Goal: Information Seeking & Learning: Find specific fact

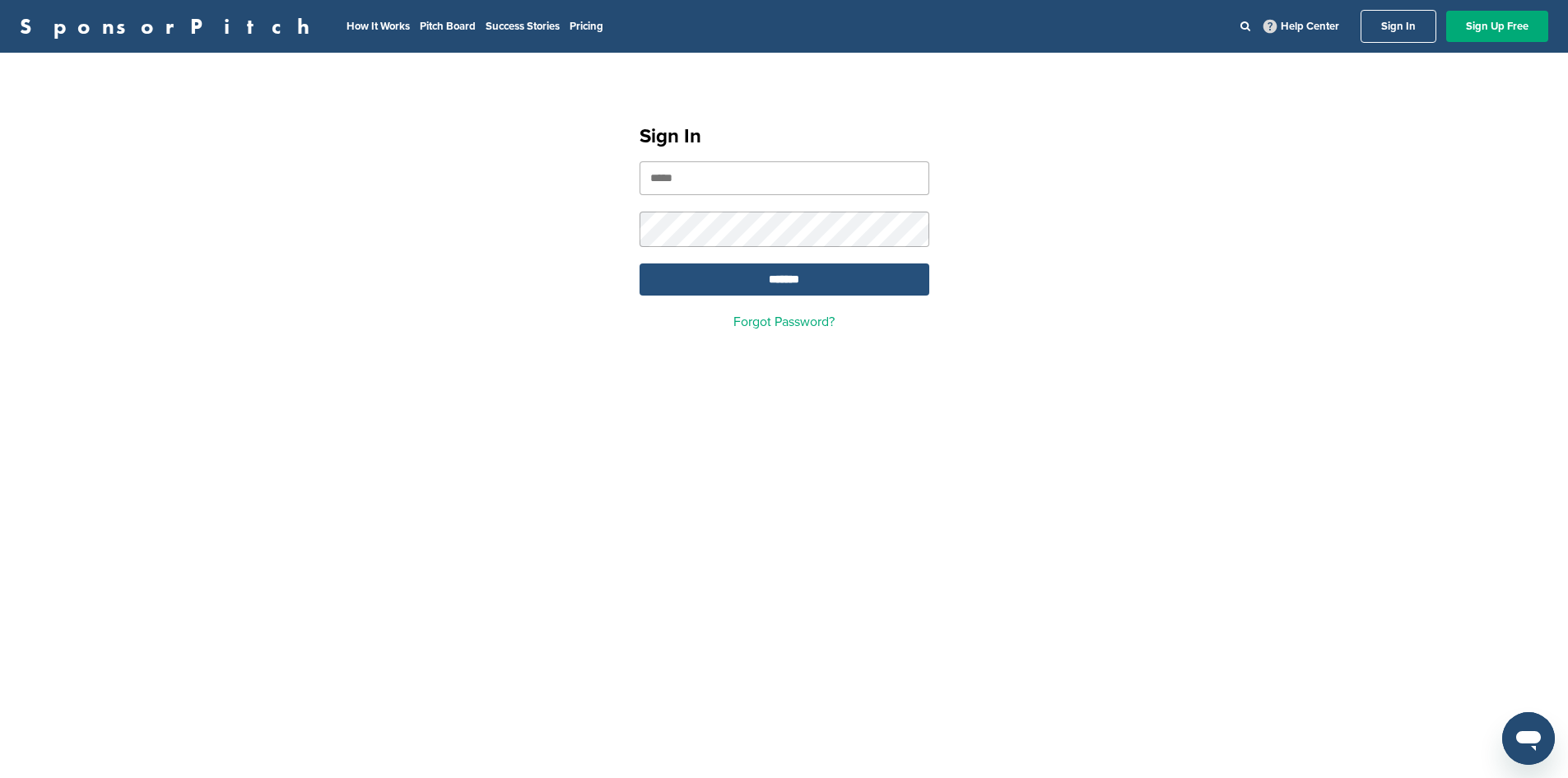
type input "**********"
click at [833, 272] on input "*******" at bounding box center [784, 278] width 290 height 32
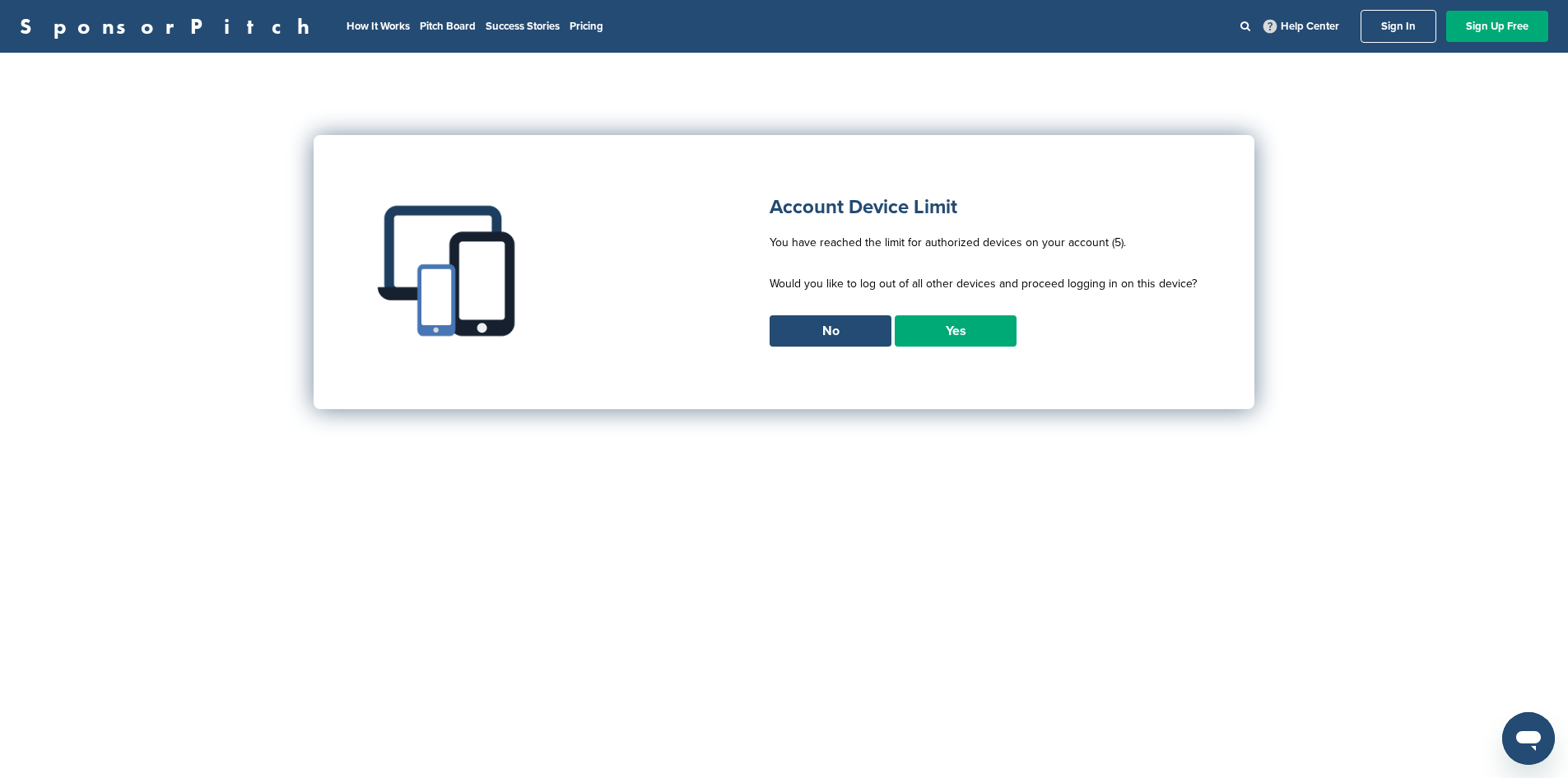
click at [977, 337] on link "Yes" at bounding box center [955, 330] width 121 height 31
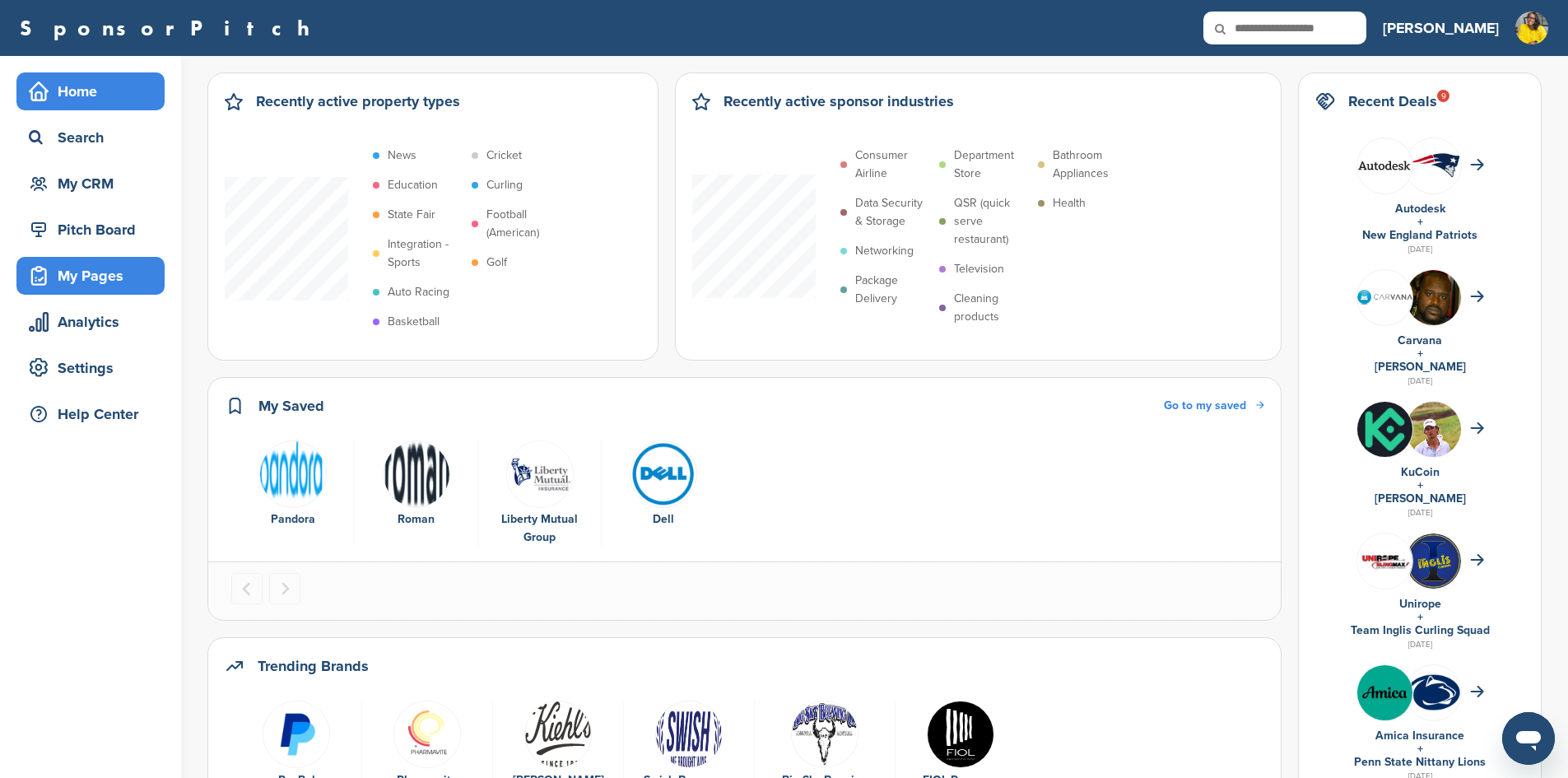
click at [114, 272] on div "My Pages" at bounding box center [94, 275] width 140 height 30
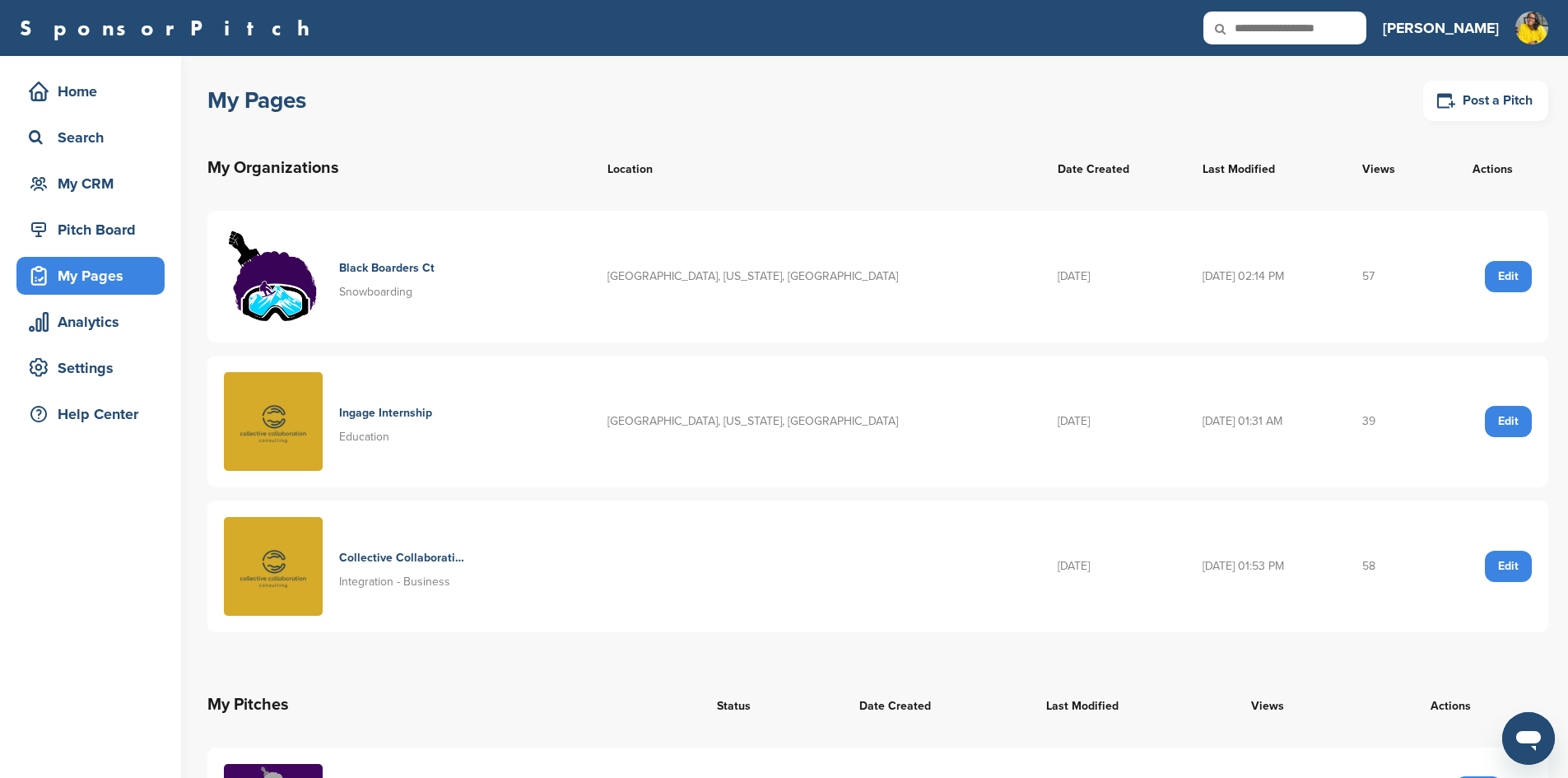
click at [1260, 37] on icon at bounding box center [1231, 29] width 56 height 35
click at [1260, 29] on icon at bounding box center [1231, 29] width 56 height 35
click at [89, 135] on div "Search" at bounding box center [94, 137] width 140 height 30
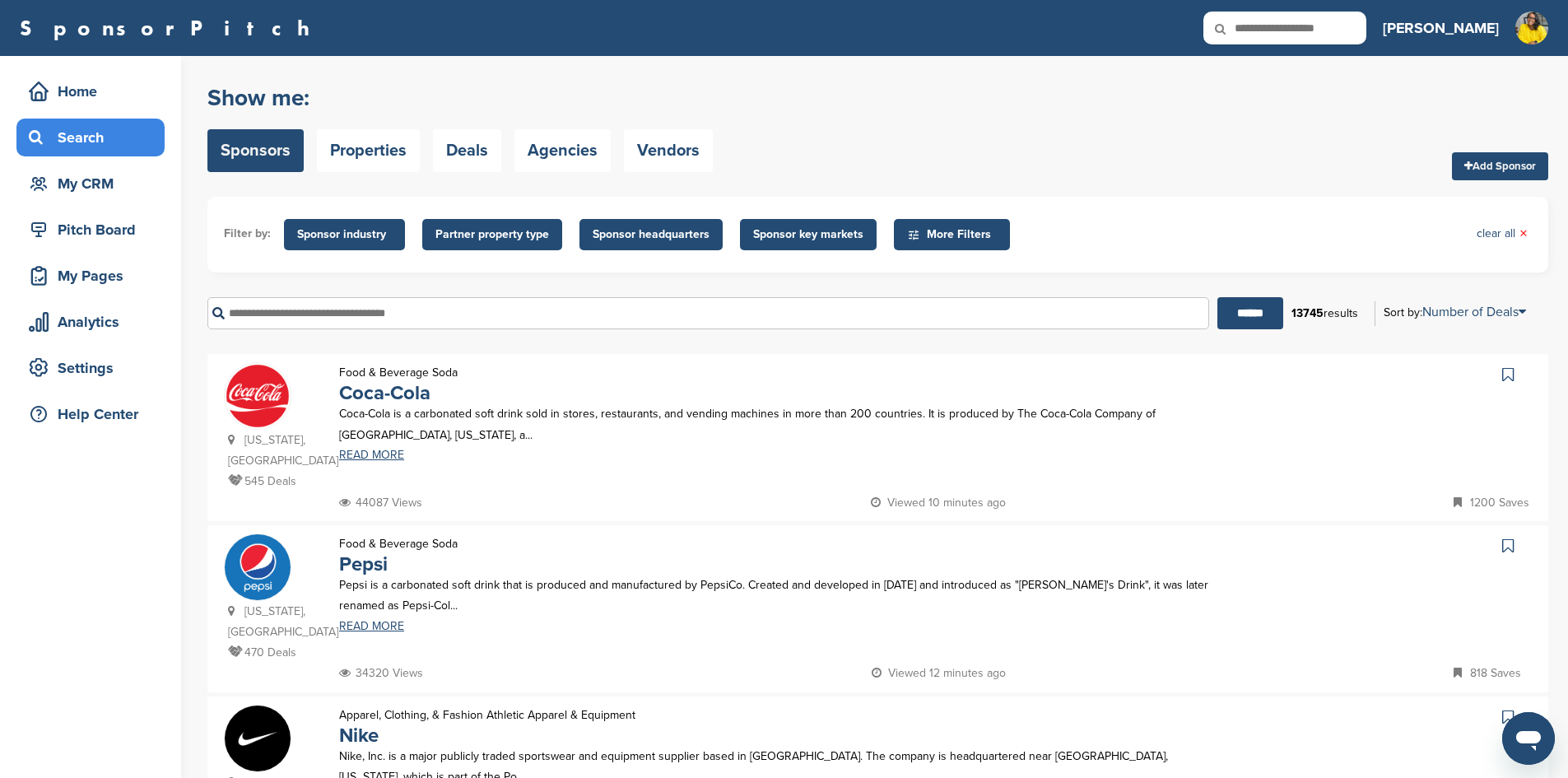
click at [358, 323] on input "text" at bounding box center [708, 313] width 1002 height 32
type input "*"
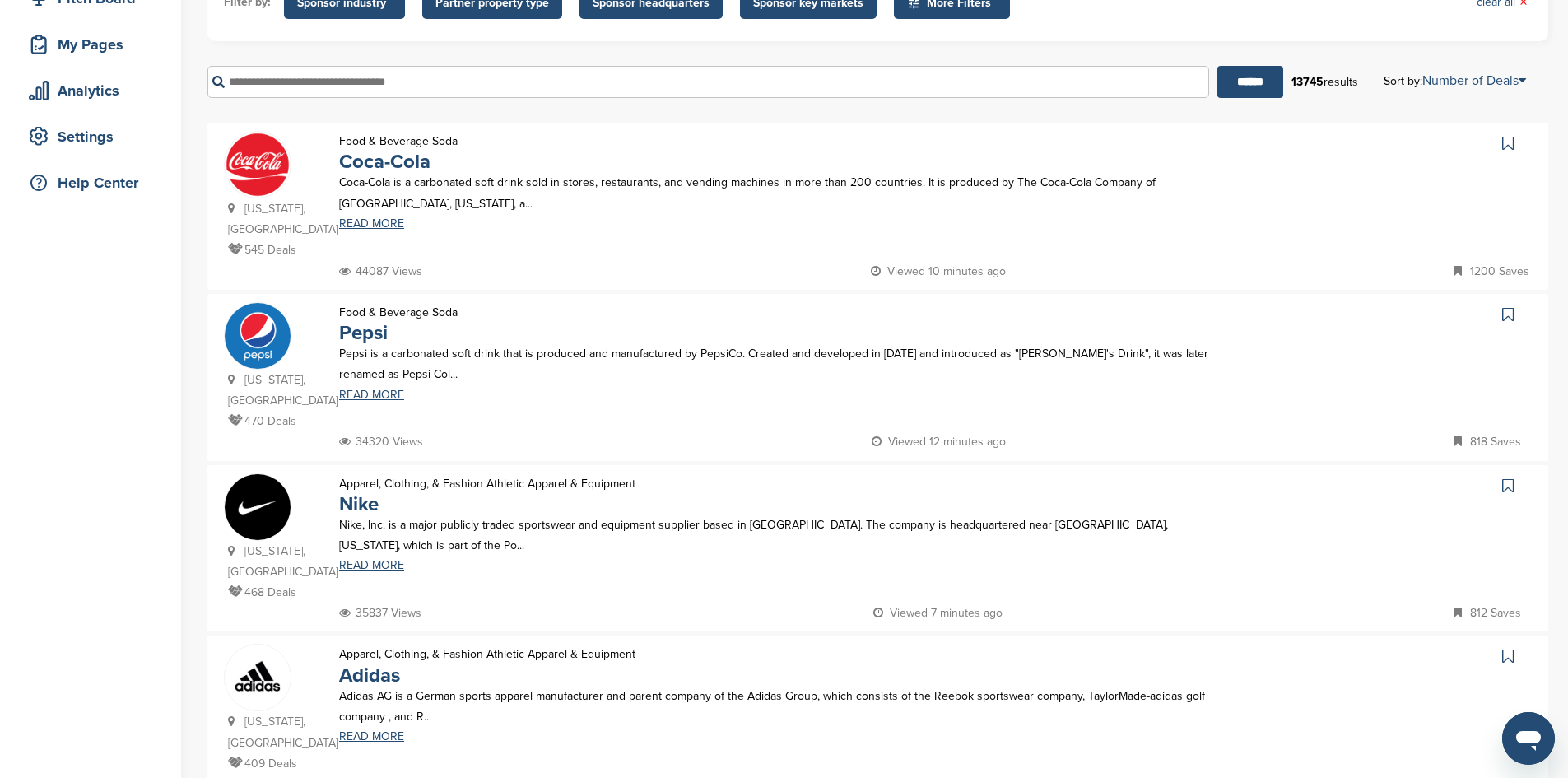
scroll to position [246, 0]
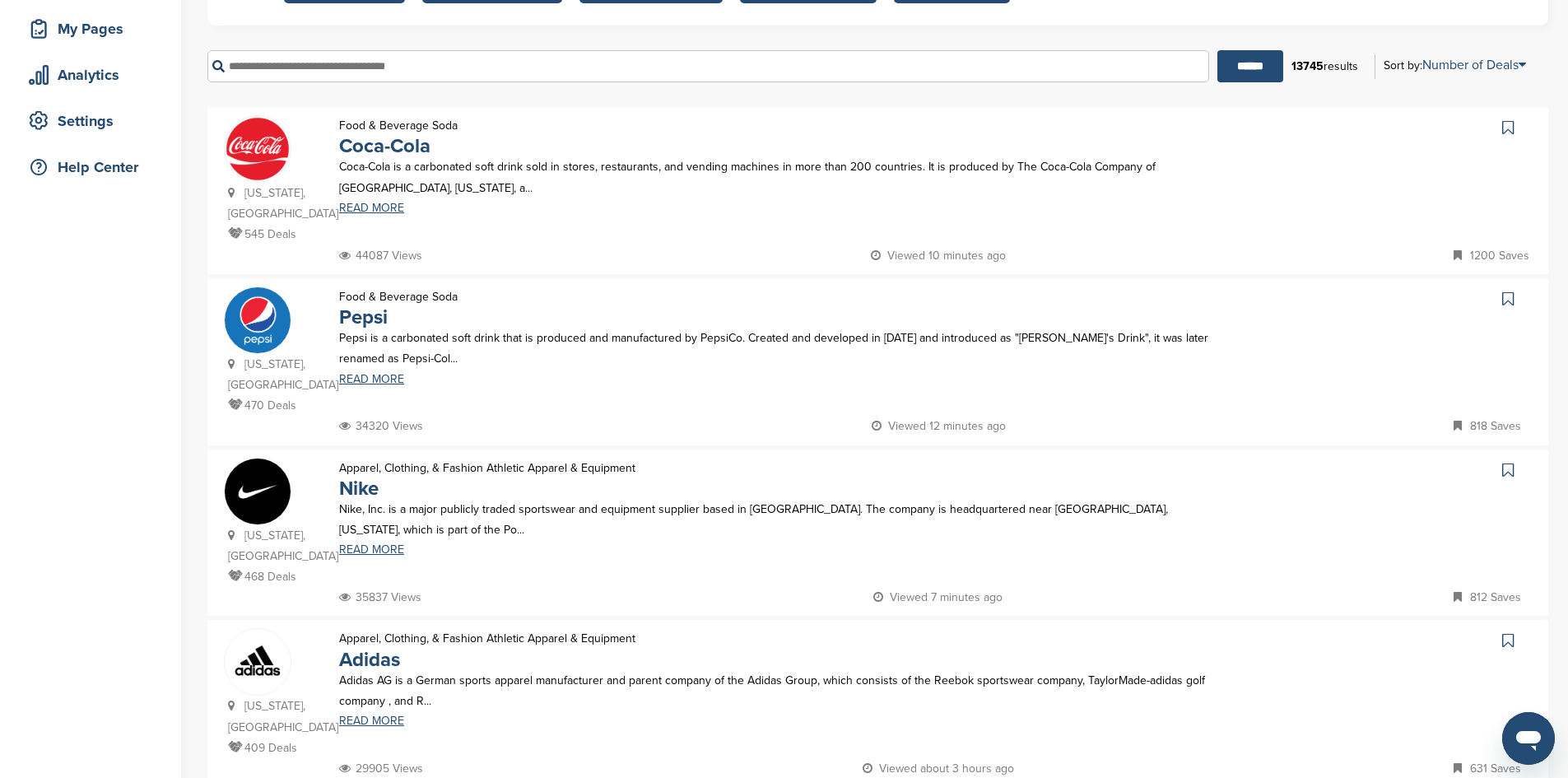
click at [266, 308] on img at bounding box center [257, 320] width 65 height 66
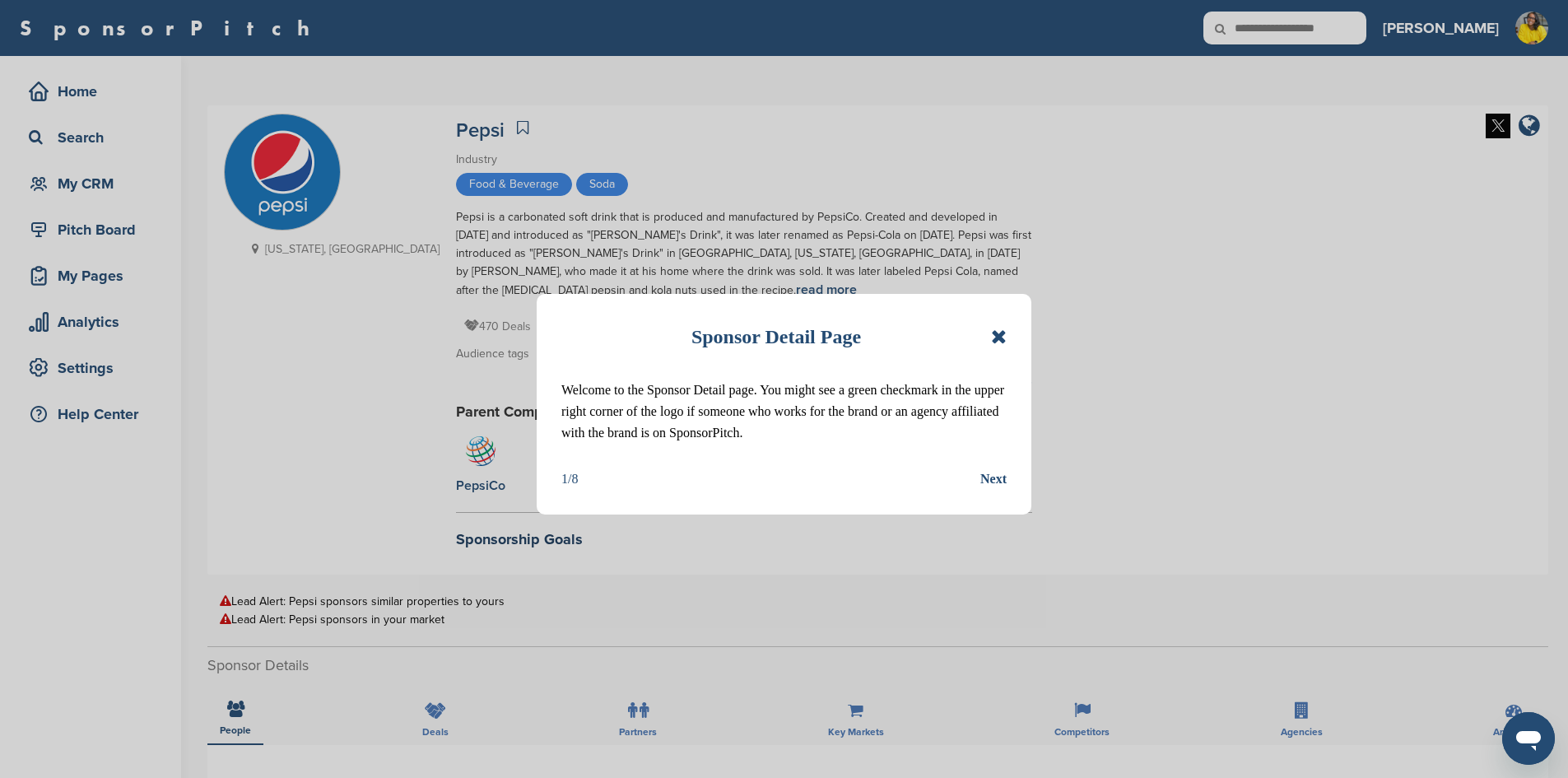
click at [1002, 341] on icon at bounding box center [999, 336] width 15 height 20
